Goal: Task Accomplishment & Management: Use online tool/utility

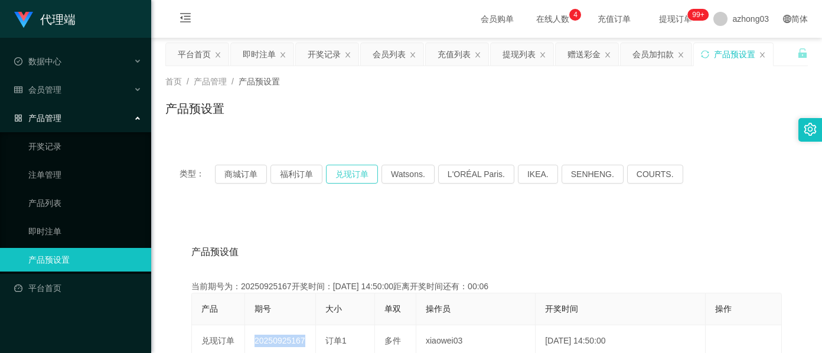
scroll to position [78, 0]
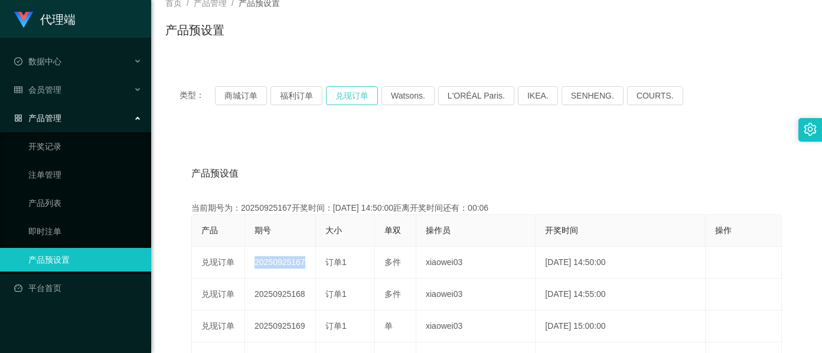
click at [353, 98] on button "兑现订单" at bounding box center [352, 95] width 52 height 19
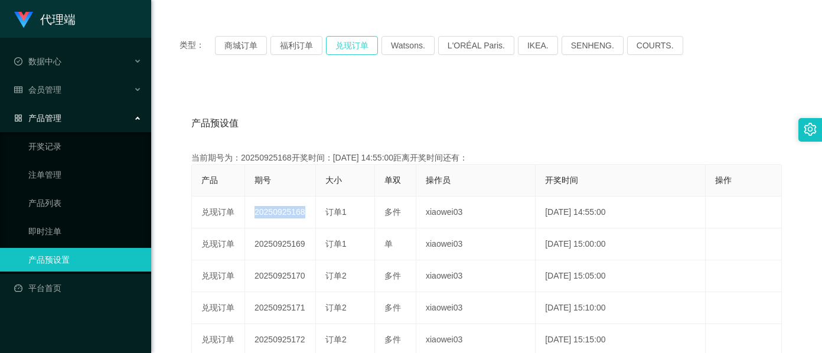
scroll to position [157, 0]
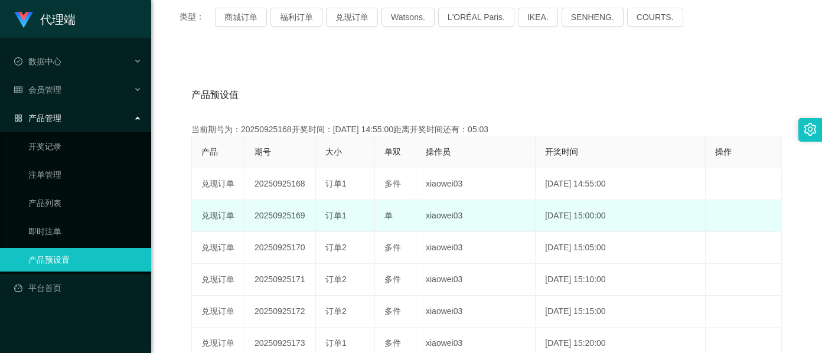
click at [281, 213] on td "20250925169" at bounding box center [280, 216] width 71 height 32
click at [280, 213] on td "20250925169" at bounding box center [280, 216] width 71 height 32
copy td "20250925169"
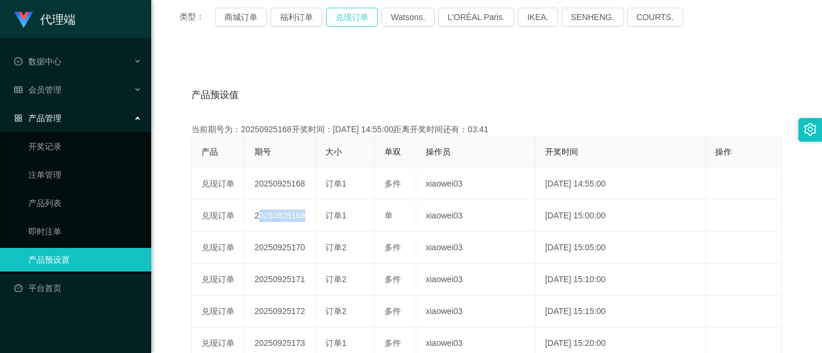
click at [347, 21] on button "兑现订单" at bounding box center [352, 17] width 52 height 19
click at [355, 24] on button "兑现订单" at bounding box center [352, 17] width 52 height 19
click at [354, 20] on button "兑现订单" at bounding box center [352, 17] width 52 height 19
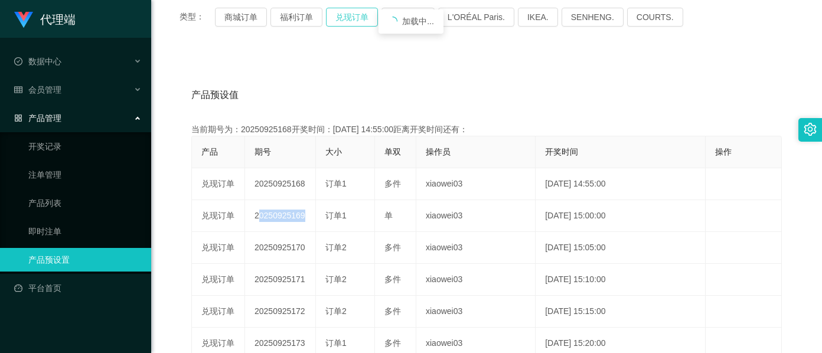
click at [354, 20] on button "兑现订单" at bounding box center [352, 17] width 52 height 19
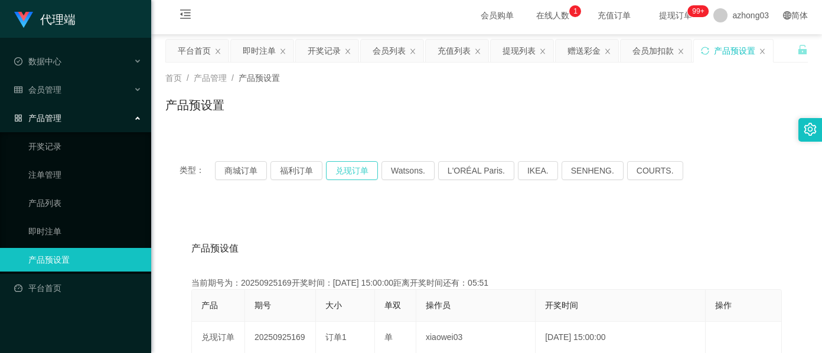
scroll to position [0, 0]
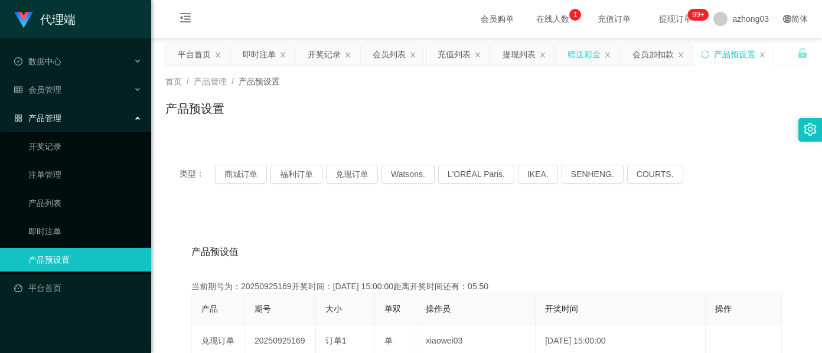
click at [581, 59] on div "赠送彩金" at bounding box center [583, 54] width 33 height 22
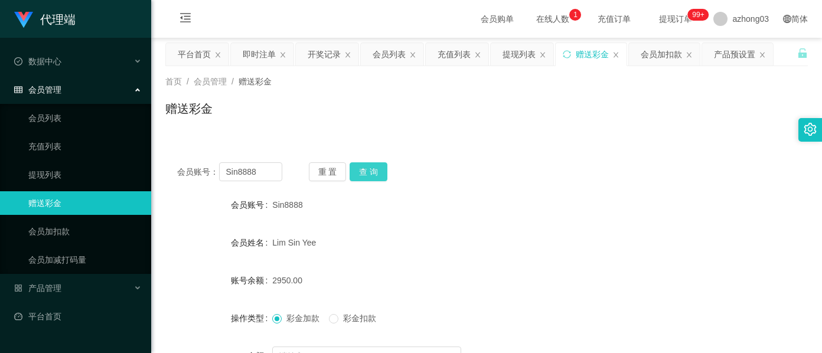
click at [365, 166] on button "查 询" at bounding box center [368, 171] width 38 height 19
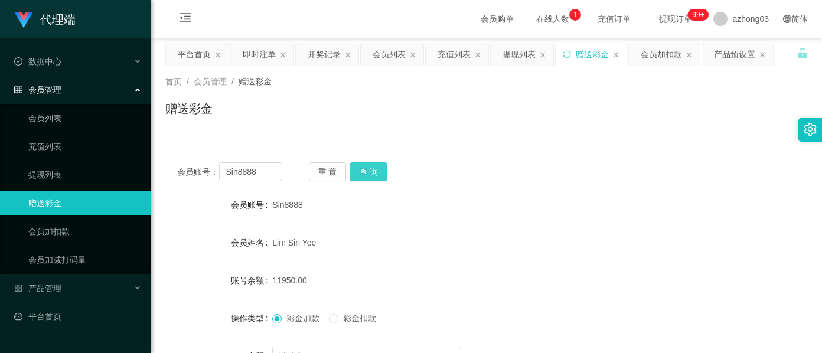
click at [365, 177] on button "查 询" at bounding box center [368, 171] width 38 height 19
click at [367, 166] on button "查 询" at bounding box center [368, 171] width 38 height 19
click at [367, 166] on button "查 询" at bounding box center [374, 171] width 51 height 19
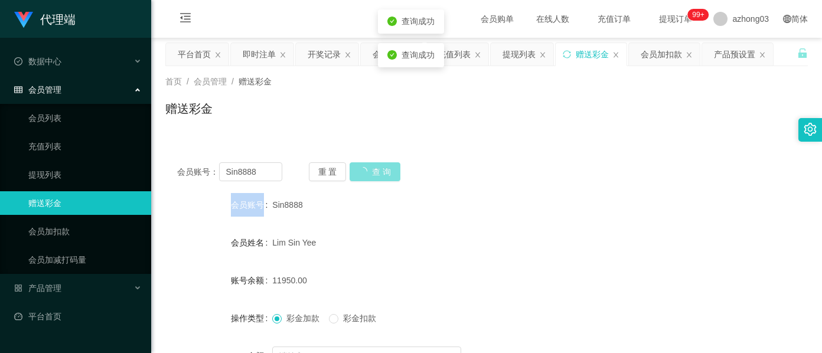
click at [367, 166] on div "重 置 查 询" at bounding box center [361, 171] width 105 height 19
drag, startPoint x: 367, startPoint y: 166, endPoint x: 374, endPoint y: 172, distance: 9.2
click at [374, 172] on button "查 询" at bounding box center [368, 171] width 38 height 19
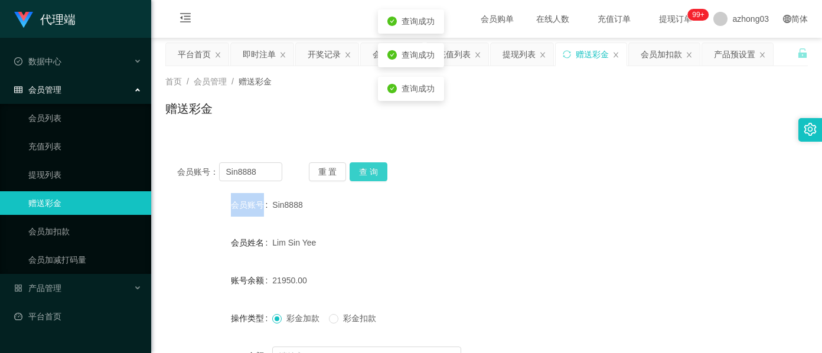
click at [374, 172] on button "查 询" at bounding box center [368, 171] width 38 height 19
